Goal: Information Seeking & Learning: Understand process/instructions

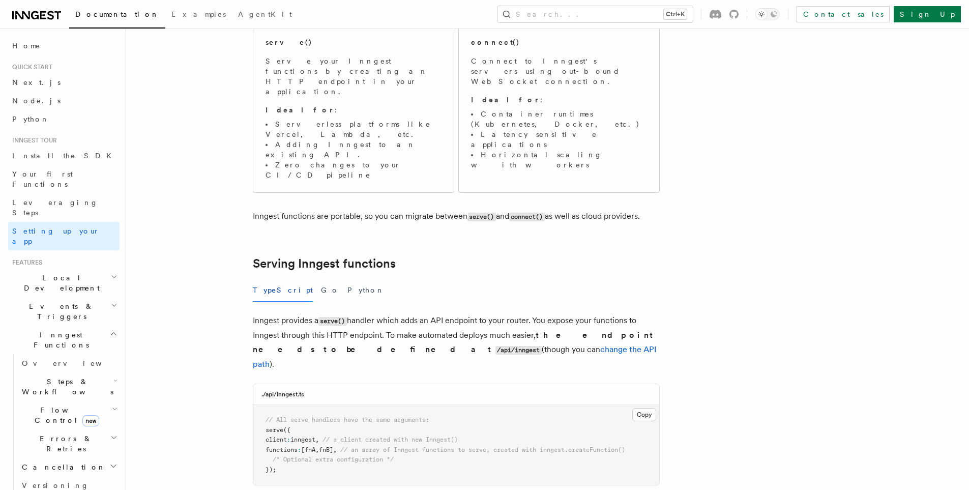
scroll to position [102, 0]
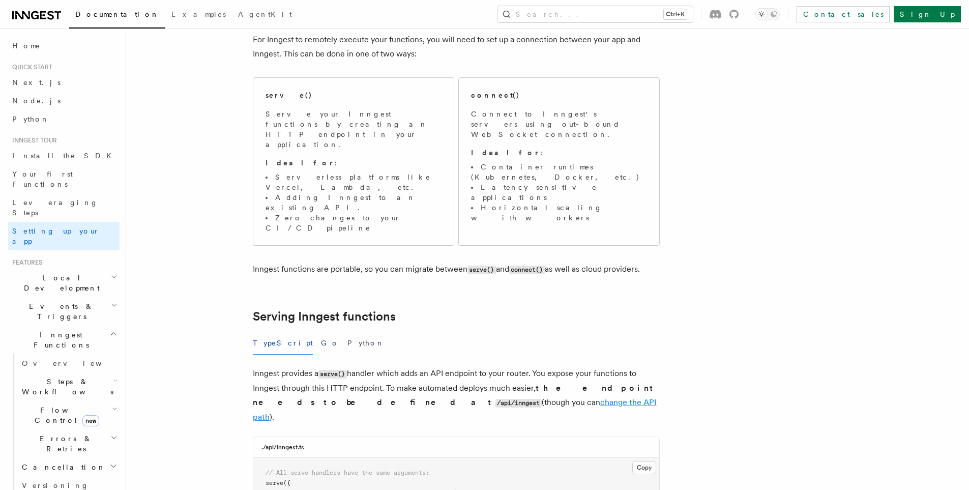
click at [424, 397] on link "change the API path" at bounding box center [455, 409] width 404 height 24
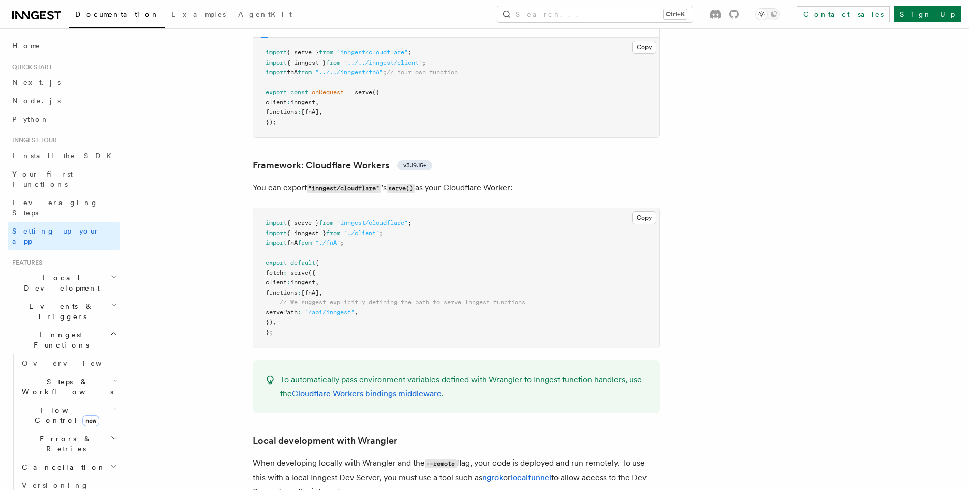
scroll to position [1678, 0]
